Goal: Task Accomplishment & Management: Complete application form

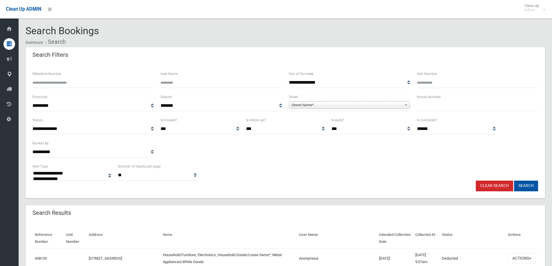
select select
click at [428, 108] on input "text" at bounding box center [477, 106] width 121 height 11
type input "*"
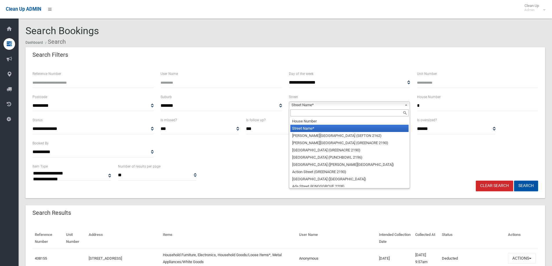
click at [304, 103] on span "Street Name*" at bounding box center [347, 105] width 111 height 7
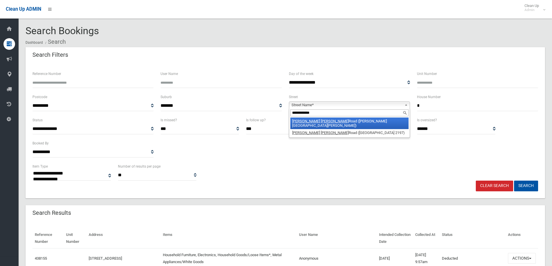
type input "**********"
click at [333, 119] on li "Chester Hill Road (CHESTER HILL 2162)" at bounding box center [349, 124] width 118 height 12
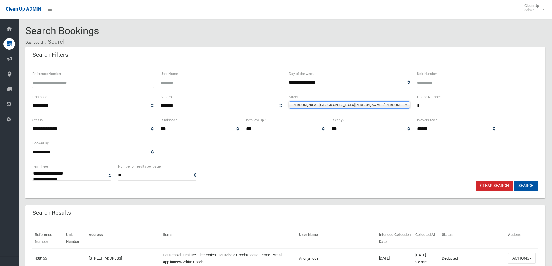
click at [525, 186] on button "Search" at bounding box center [526, 186] width 24 height 11
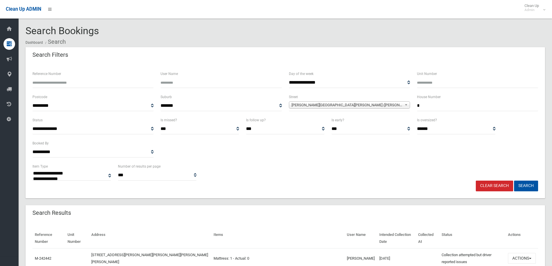
select select
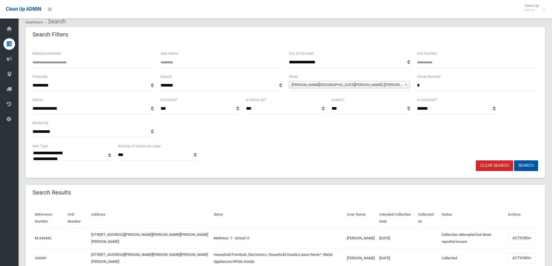
scroll to position [50, 0]
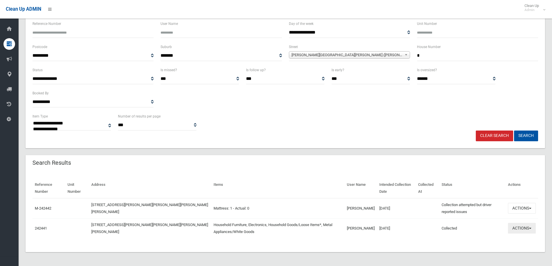
click at [523, 230] on button "Actions" at bounding box center [522, 228] width 28 height 11
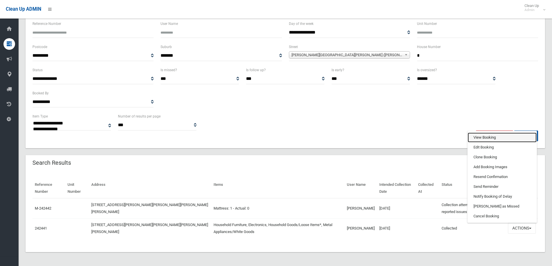
click at [479, 137] on link "View Booking" at bounding box center [502, 138] width 69 height 10
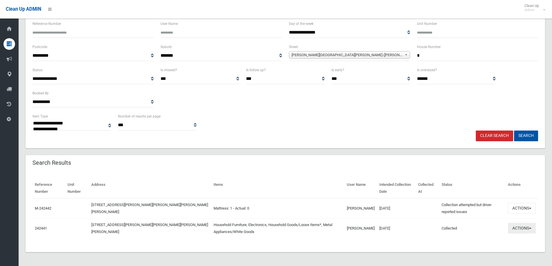
click at [520, 228] on button "Actions" at bounding box center [522, 228] width 28 height 11
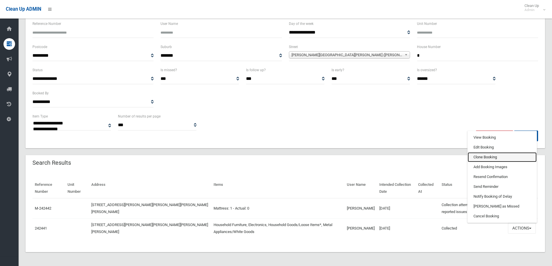
click at [481, 157] on link "Clone Booking" at bounding box center [502, 157] width 69 height 10
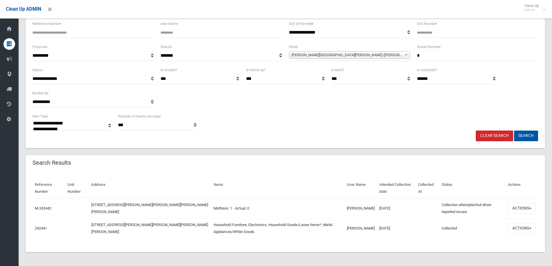
click at [526, 135] on button "Search" at bounding box center [526, 136] width 24 height 11
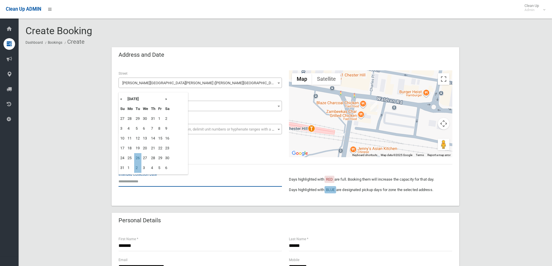
click at [132, 181] on input "text" at bounding box center [200, 181] width 163 height 11
click at [166, 100] on th "»" at bounding box center [167, 99] width 7 height 10
click at [139, 128] on td "9" at bounding box center [137, 129] width 7 height 10
type input "**********"
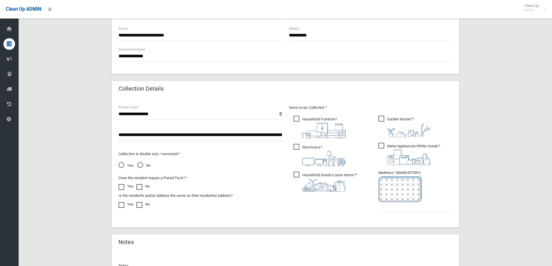
scroll to position [232, 0]
click at [140, 165] on span "No" at bounding box center [143, 165] width 13 height 7
click at [406, 209] on input "text" at bounding box center [416, 207] width 74 height 11
type input "*"
click at [122, 165] on span "Yes" at bounding box center [126, 165] width 15 height 7
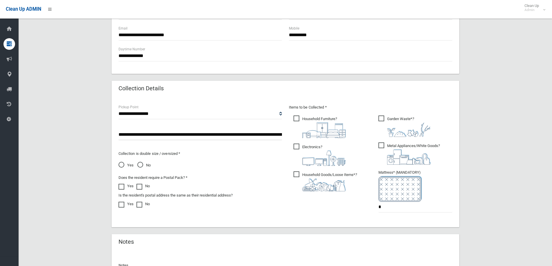
click at [141, 165] on span "No" at bounding box center [143, 165] width 13 height 7
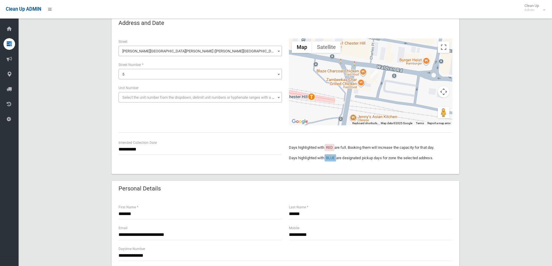
scroll to position [0, 0]
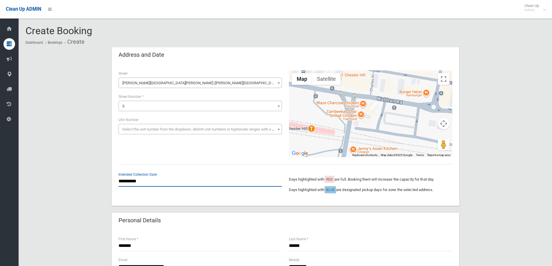
click at [134, 183] on input "**********" at bounding box center [200, 181] width 163 height 11
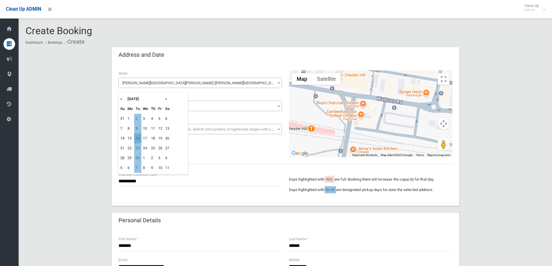
click at [138, 138] on td "16" at bounding box center [137, 139] width 7 height 10
type input "**********"
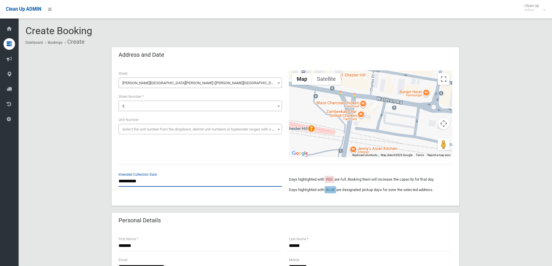
click at [139, 181] on input "**********" at bounding box center [200, 181] width 163 height 11
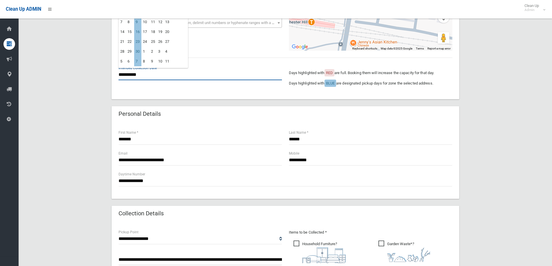
scroll to position [58, 0]
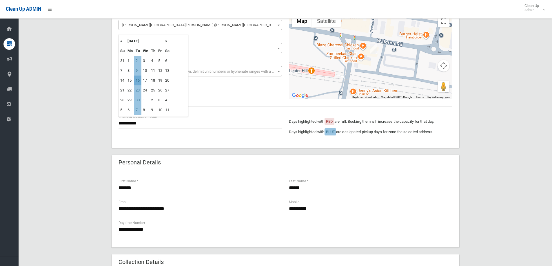
click at [139, 81] on td "16" at bounding box center [137, 81] width 7 height 10
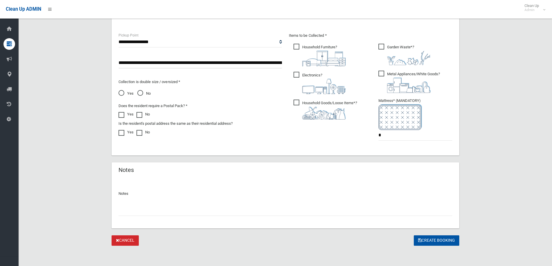
scroll to position [304, 0]
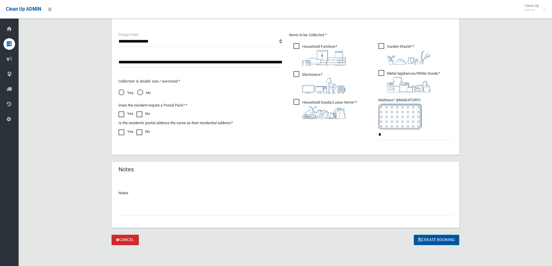
click at [432, 241] on button "Create Booking" at bounding box center [437, 240] width 46 height 11
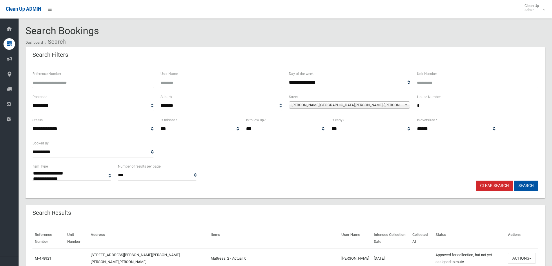
select select
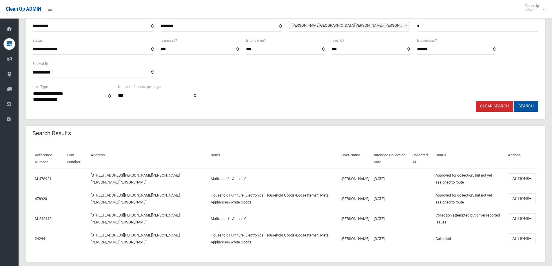
scroll to position [87, 0]
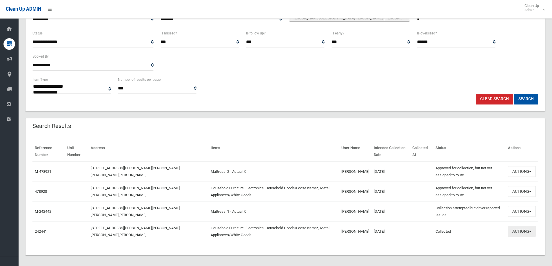
click at [519, 233] on button "Actions" at bounding box center [522, 231] width 28 height 11
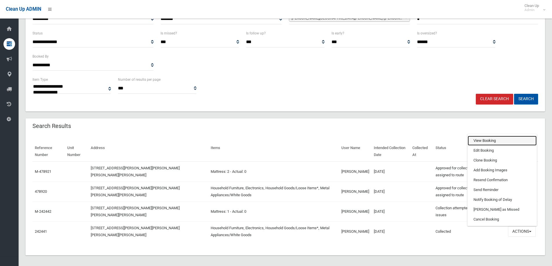
click at [478, 141] on link "View Booking" at bounding box center [502, 141] width 69 height 10
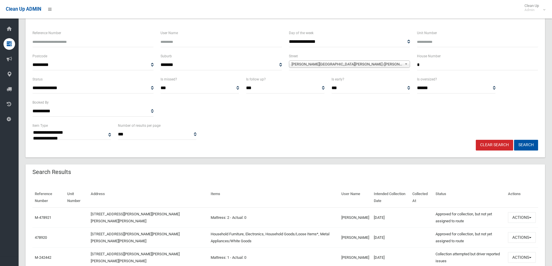
scroll to position [0, 0]
